Goal: Transaction & Acquisition: Book appointment/travel/reservation

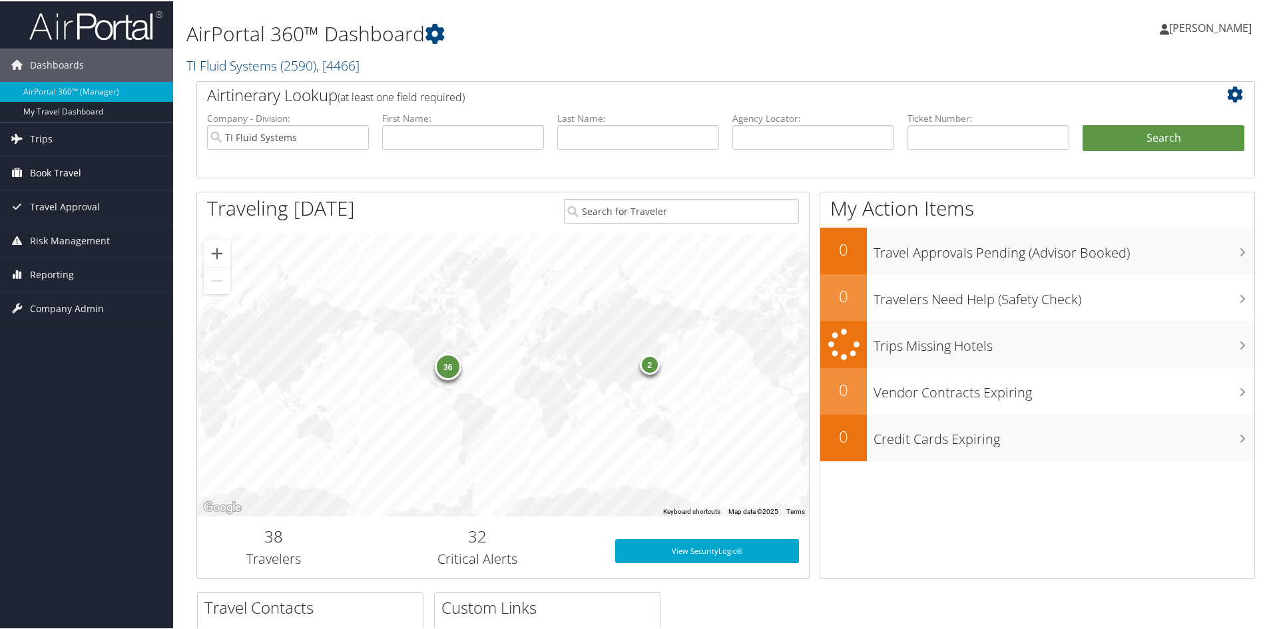
click at [63, 176] on span "Book Travel" at bounding box center [55, 171] width 51 height 33
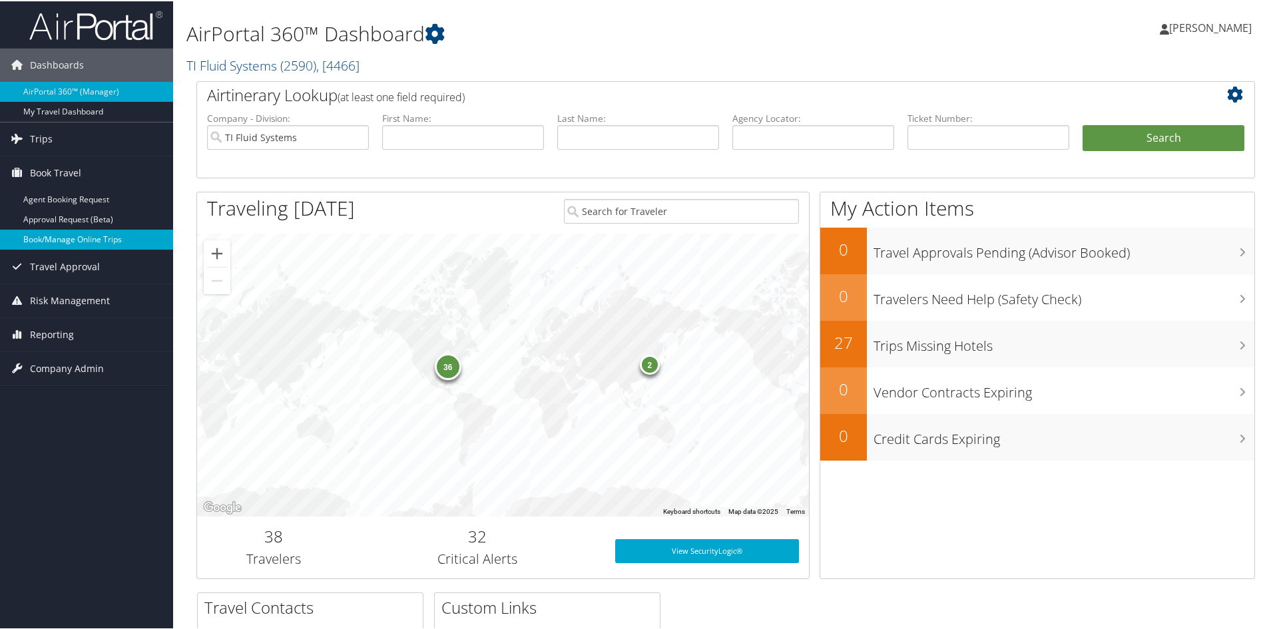
click at [83, 242] on link "Book/Manage Online Trips" at bounding box center [86, 238] width 173 height 20
